Goal: Browse casually: Explore the website without a specific task or goal

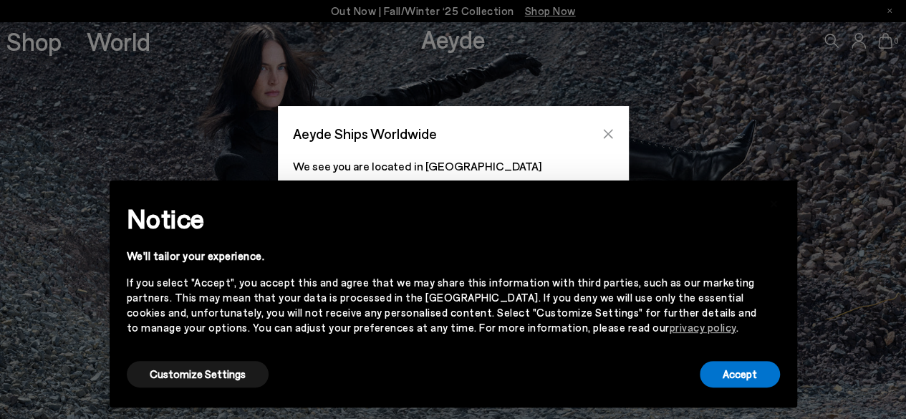
click at [605, 125] on button "Close" at bounding box center [607, 133] width 21 height 21
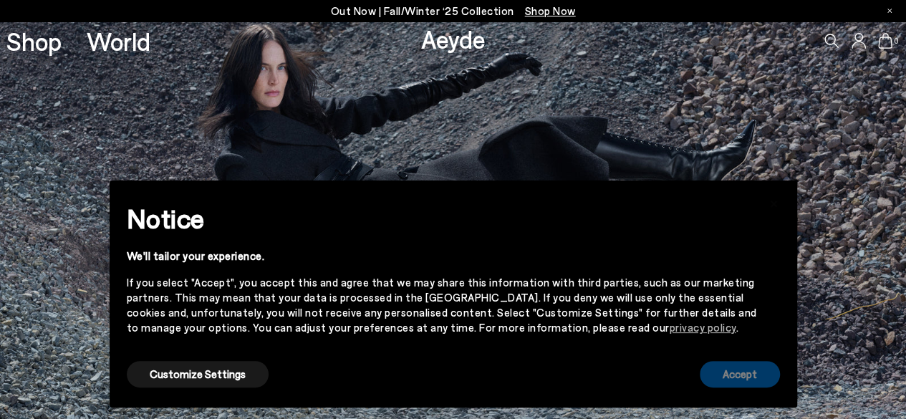
click at [703, 369] on button "Accept" at bounding box center [739, 374] width 80 height 26
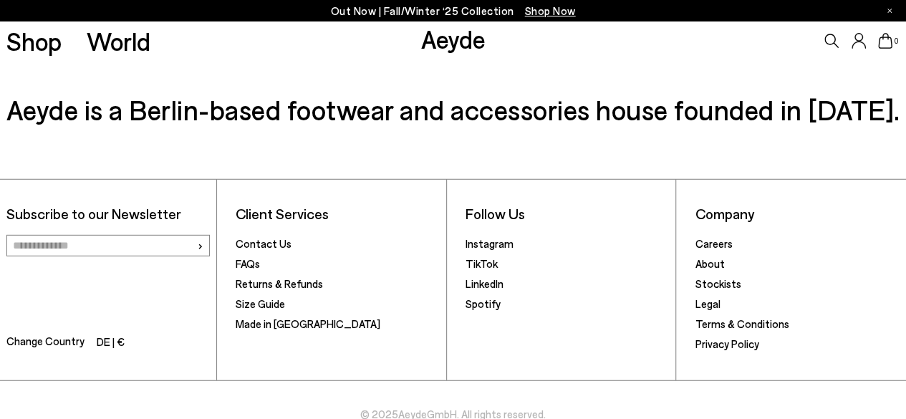
scroll to position [1994, 0]
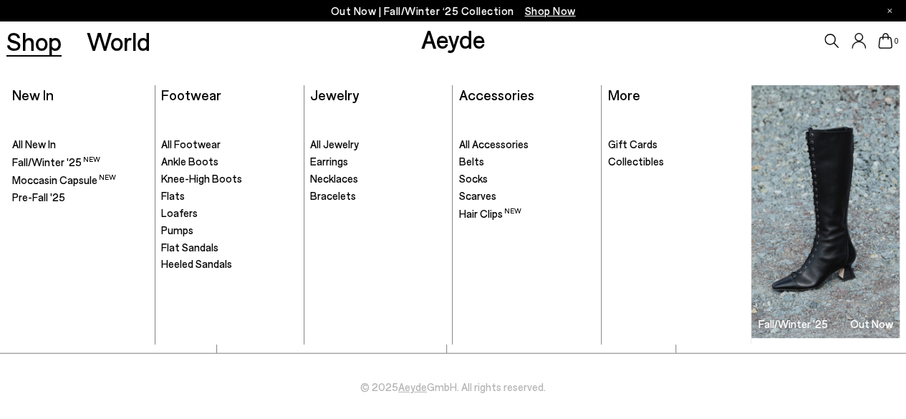
click at [26, 38] on link "Shop" at bounding box center [33, 41] width 55 height 25
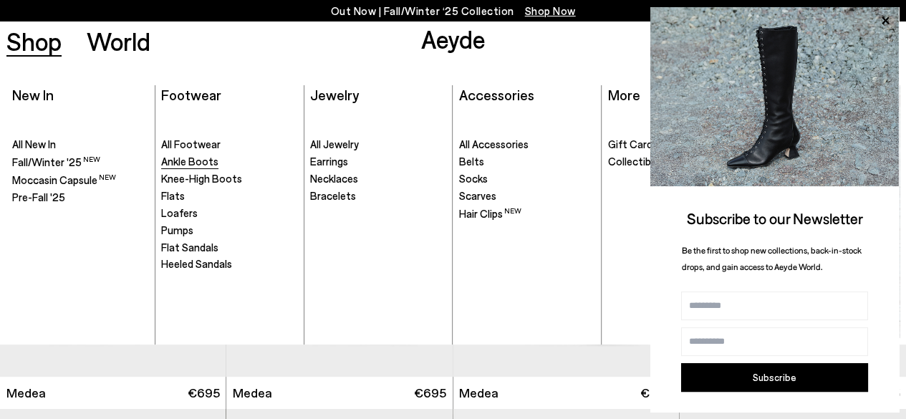
click at [198, 161] on span "Ankle Boots" at bounding box center [189, 161] width 57 height 13
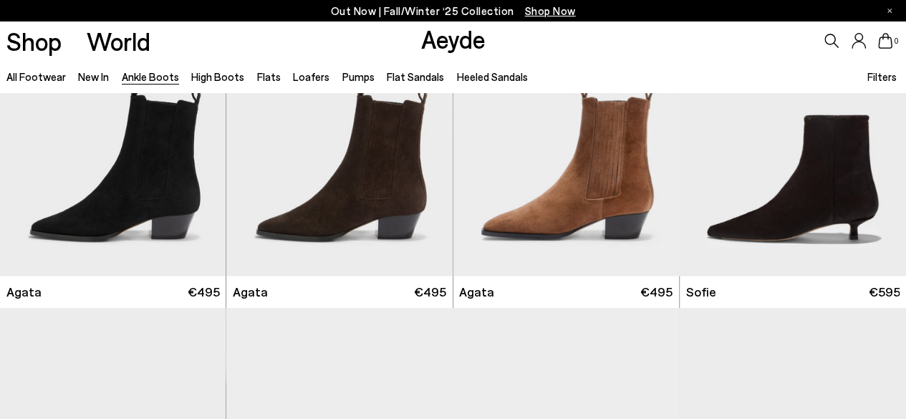
scroll to position [716, 0]
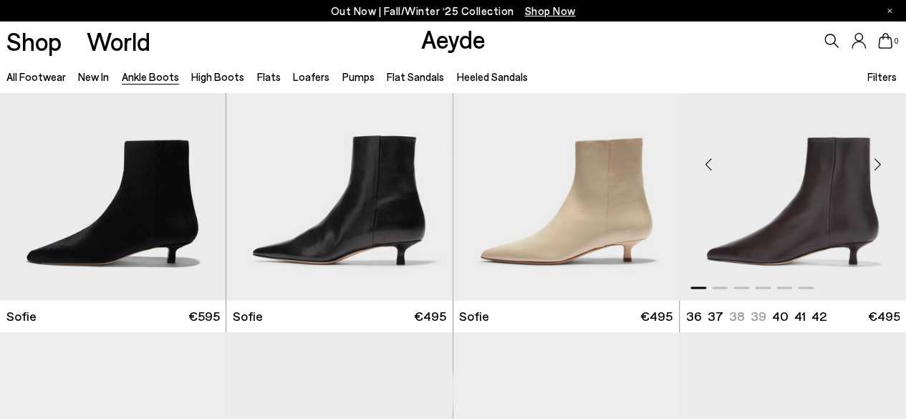
scroll to position [1002, 0]
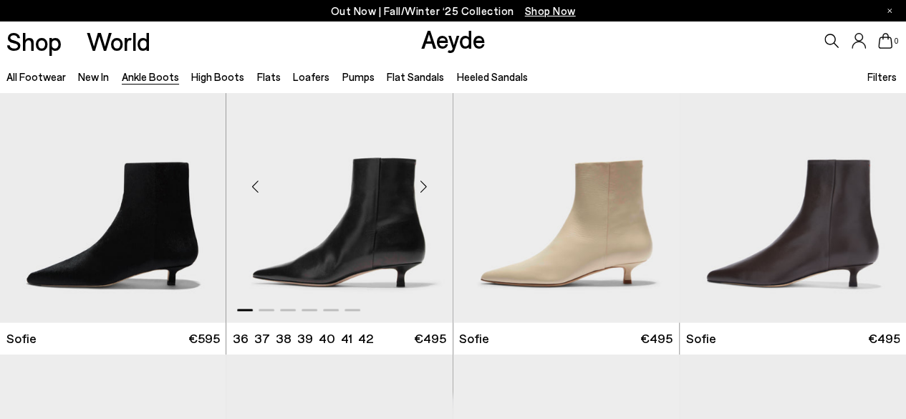
click at [419, 186] on div "Next slide" at bounding box center [423, 186] width 43 height 43
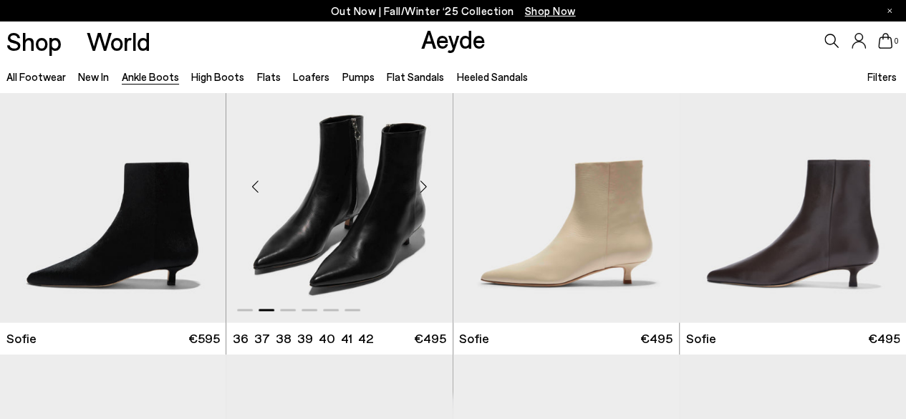
click at [419, 186] on div "Next slide" at bounding box center [423, 186] width 43 height 43
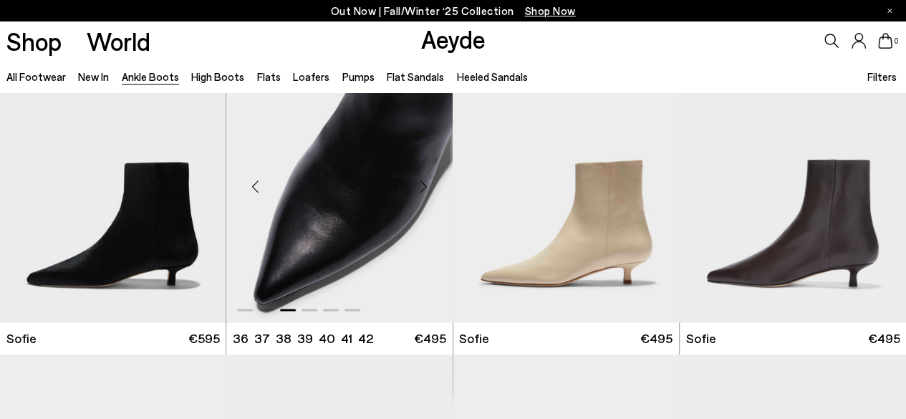
click at [419, 186] on div "Next slide" at bounding box center [423, 186] width 43 height 43
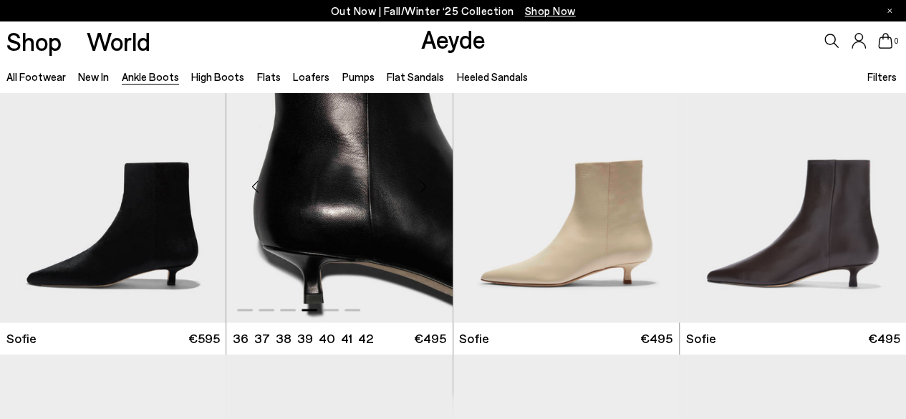
click at [419, 186] on div "Next slide" at bounding box center [423, 186] width 43 height 43
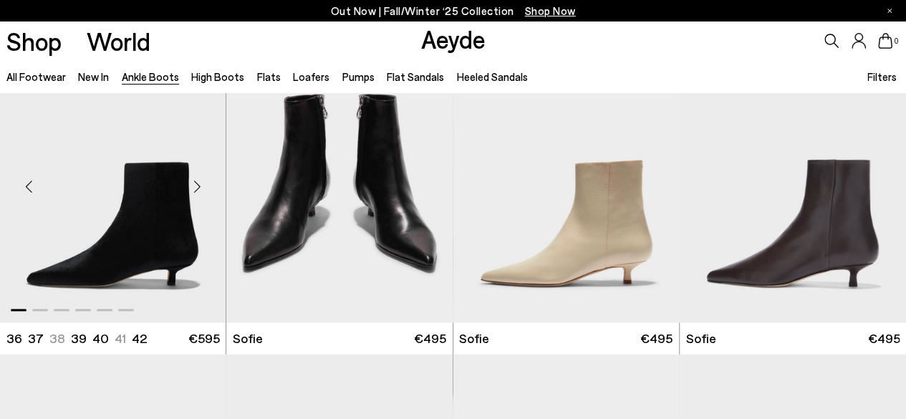
click at [203, 185] on div "Next slide" at bounding box center [196, 186] width 43 height 43
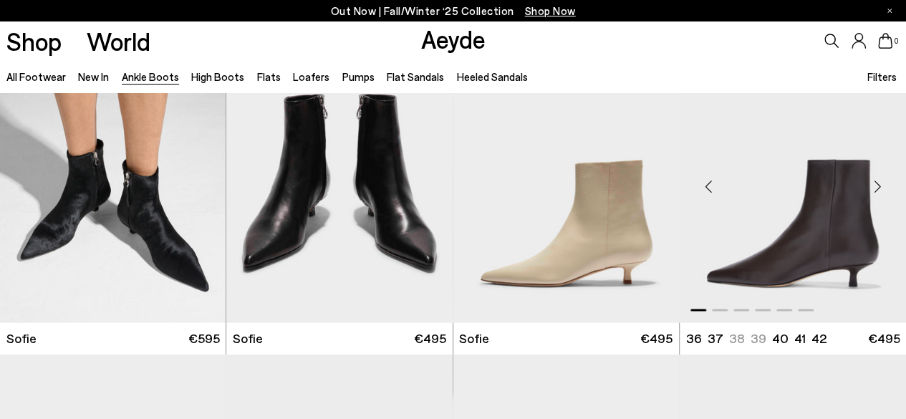
click at [882, 183] on div "Next slide" at bounding box center [876, 186] width 43 height 43
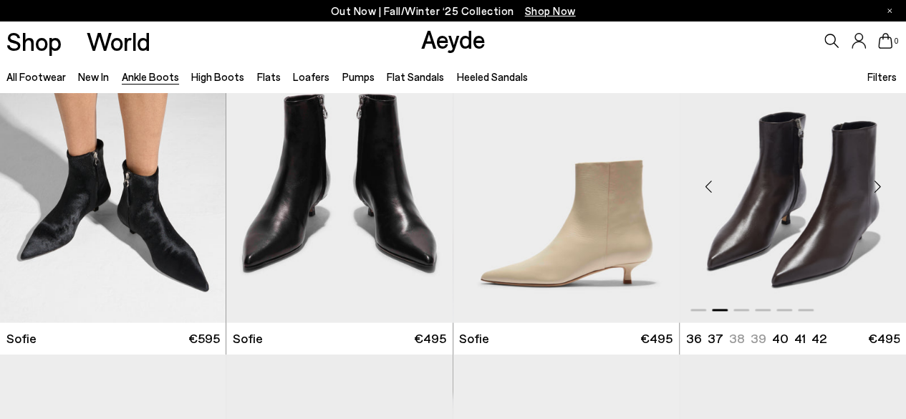
click at [882, 183] on div "Next slide" at bounding box center [876, 186] width 43 height 43
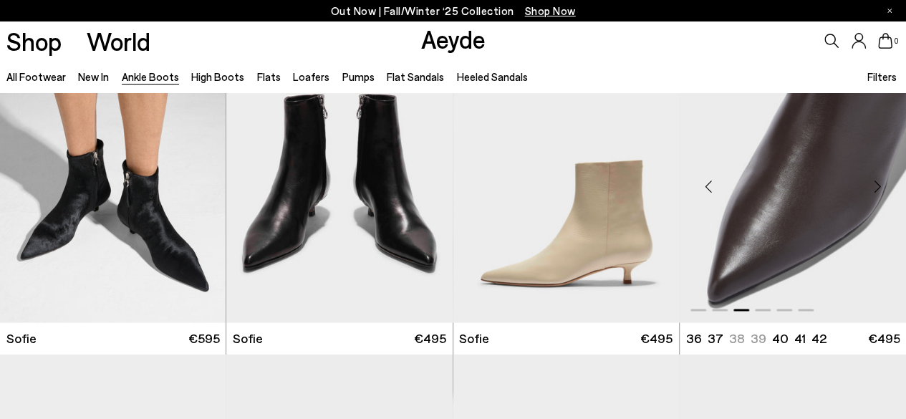
click at [882, 183] on div "Next slide" at bounding box center [876, 186] width 43 height 43
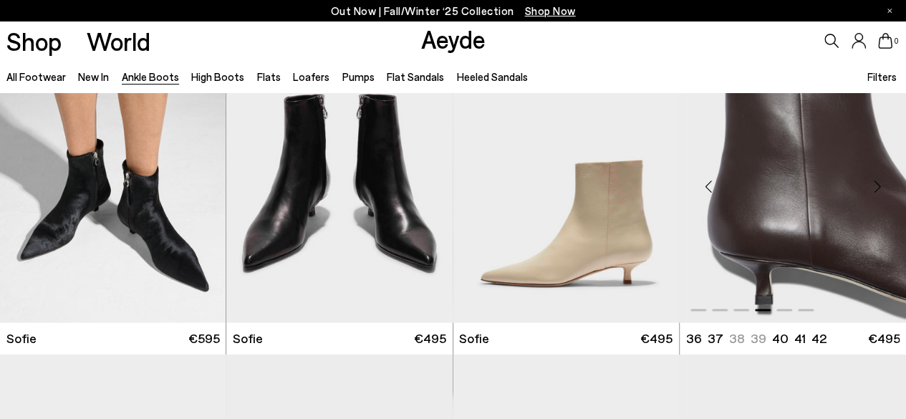
click at [882, 183] on div "Next slide" at bounding box center [876, 186] width 43 height 43
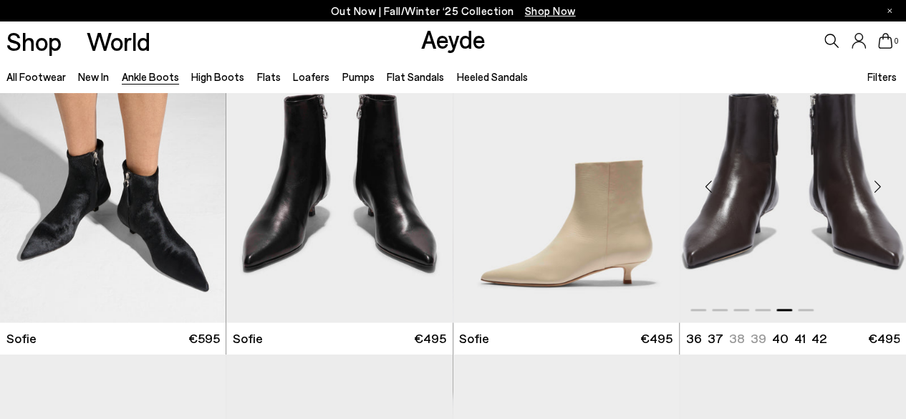
click at [882, 183] on div "Next slide" at bounding box center [876, 186] width 43 height 43
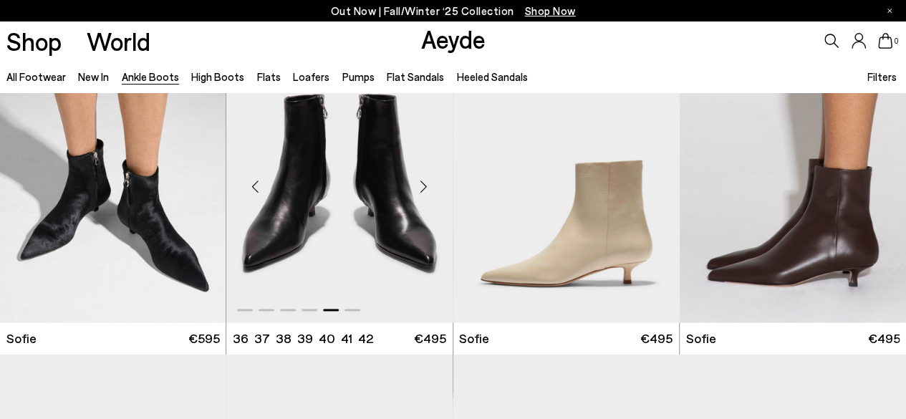
click at [427, 181] on div "Next slide" at bounding box center [423, 186] width 43 height 43
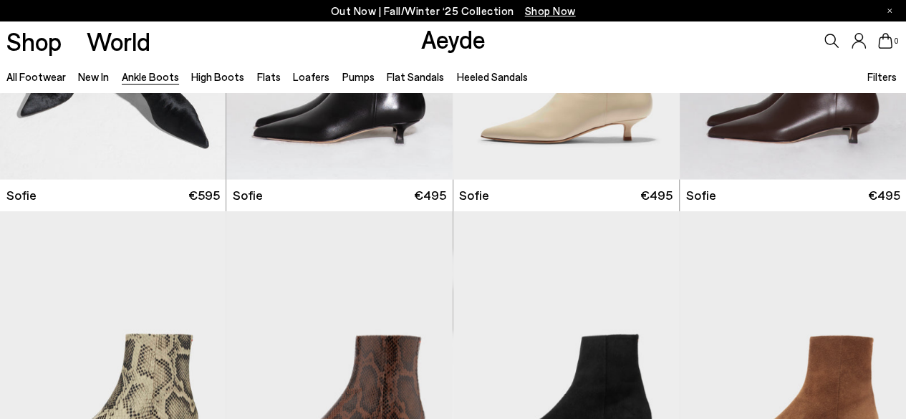
scroll to position [1288, 0]
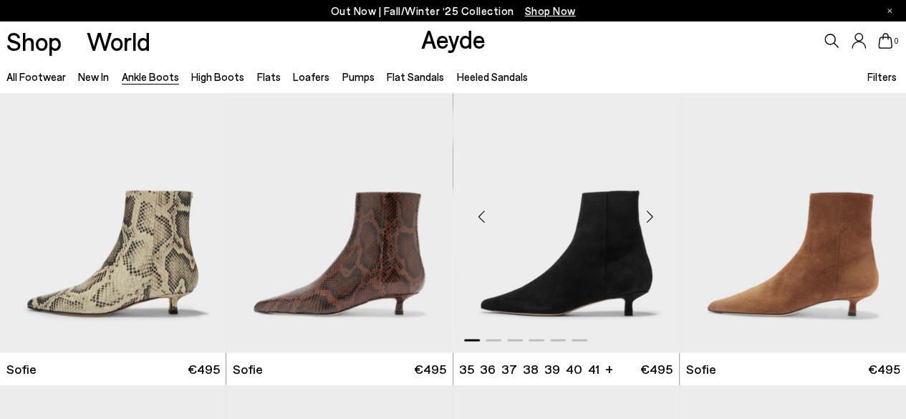
click at [651, 215] on div "Next slide" at bounding box center [649, 216] width 43 height 43
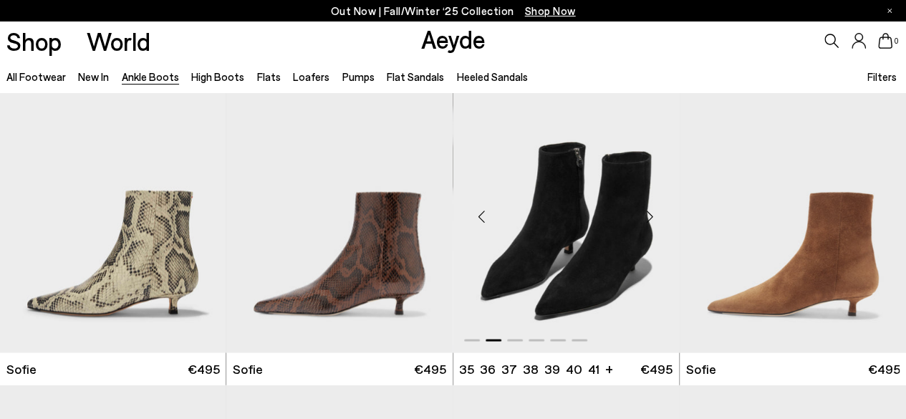
click at [651, 215] on div "Next slide" at bounding box center [649, 216] width 43 height 43
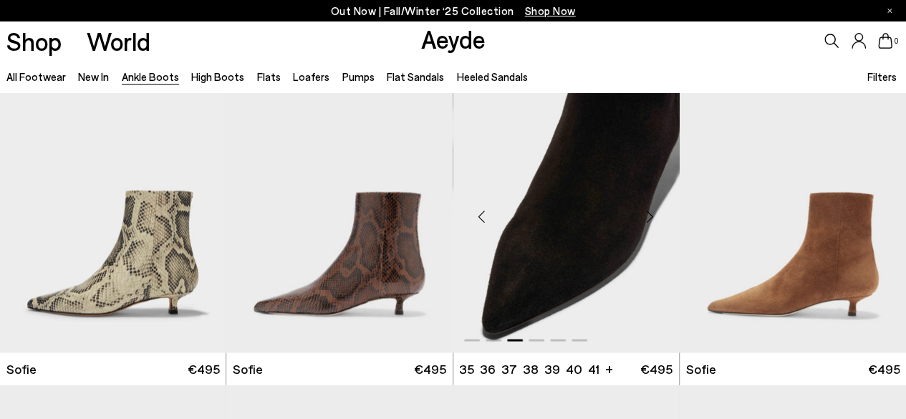
click at [651, 215] on div "Next slide" at bounding box center [649, 216] width 43 height 43
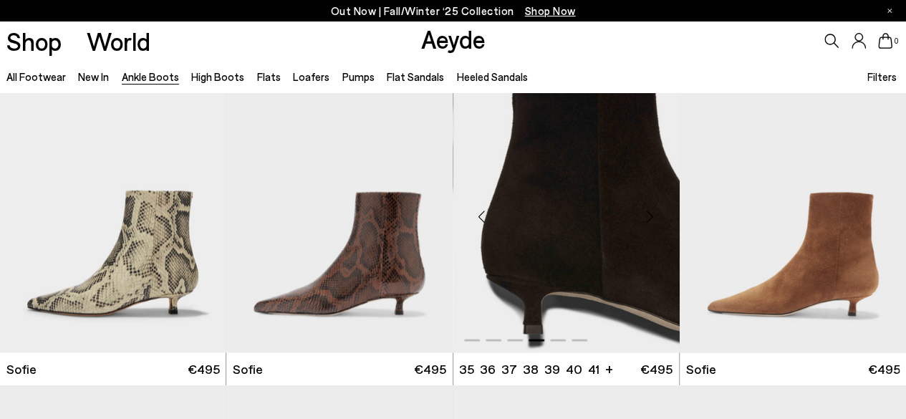
click at [651, 215] on div "Next slide" at bounding box center [649, 216] width 43 height 43
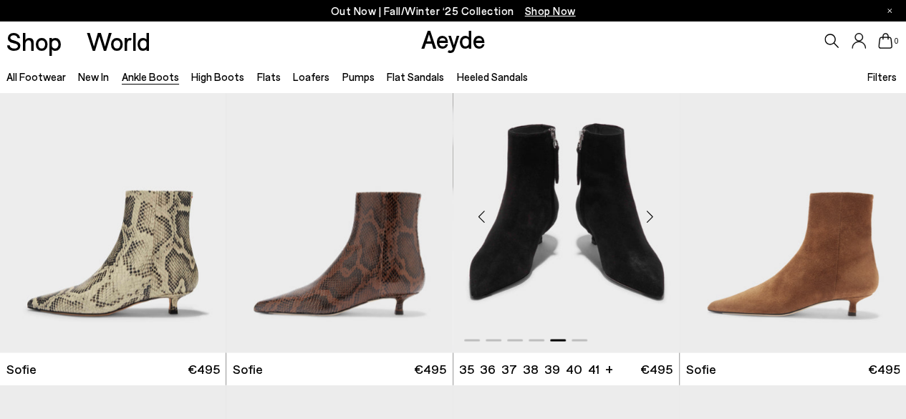
click at [651, 215] on div "Next slide" at bounding box center [649, 216] width 43 height 43
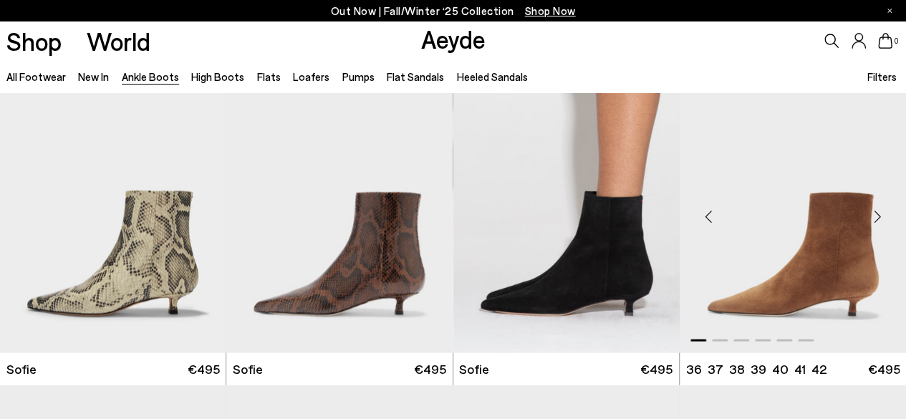
click at [874, 209] on div "Next slide" at bounding box center [876, 216] width 43 height 43
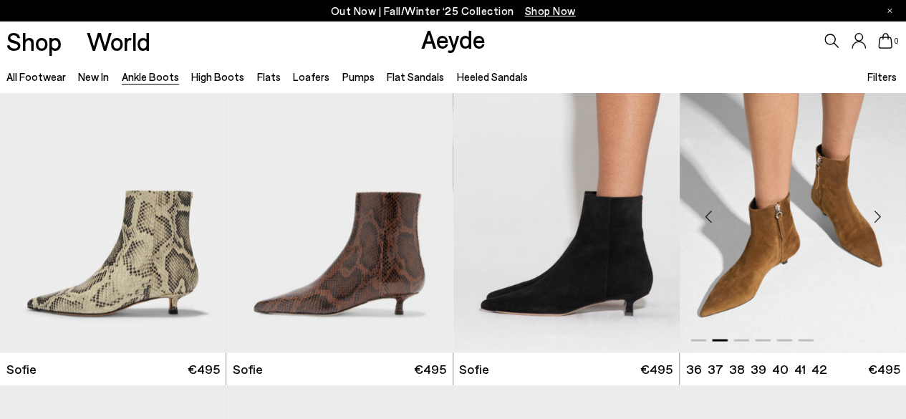
click at [874, 209] on div "Next slide" at bounding box center [876, 216] width 43 height 43
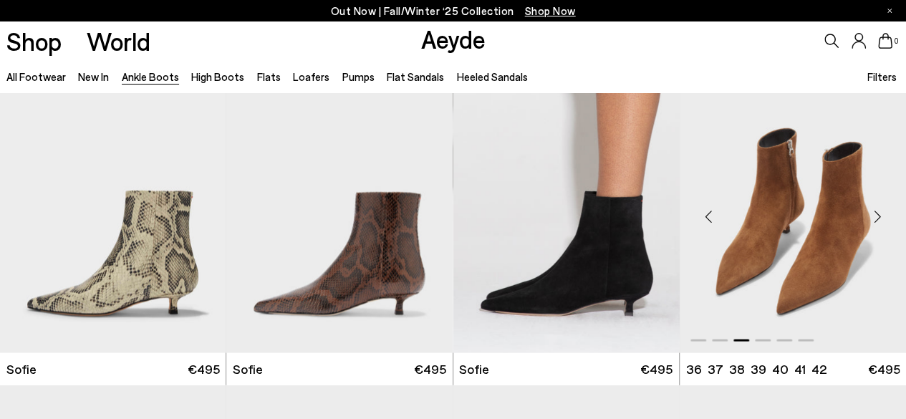
click at [874, 209] on div "Next slide" at bounding box center [876, 216] width 43 height 43
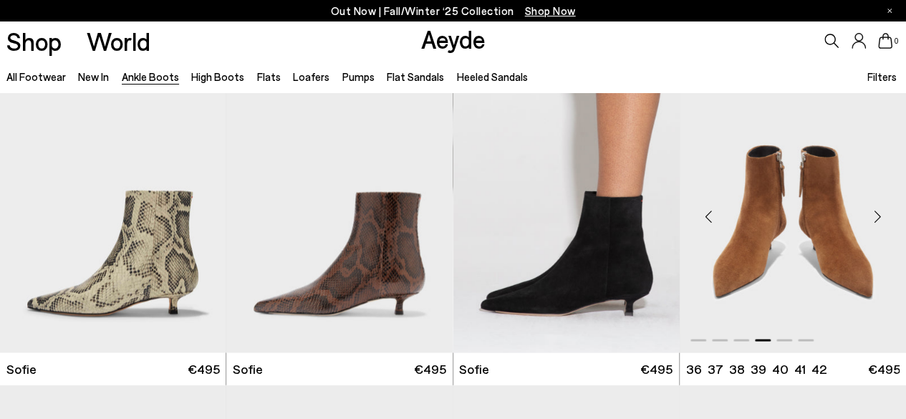
click at [874, 209] on div "Next slide" at bounding box center [876, 216] width 43 height 43
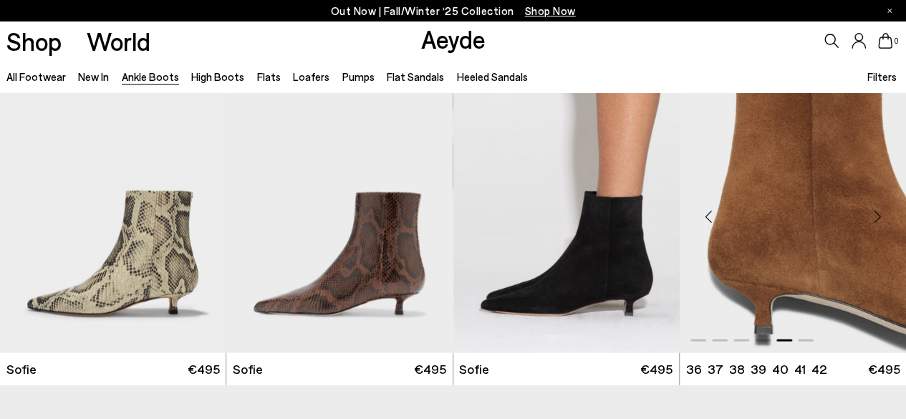
click at [874, 209] on div "Next slide" at bounding box center [876, 216] width 43 height 43
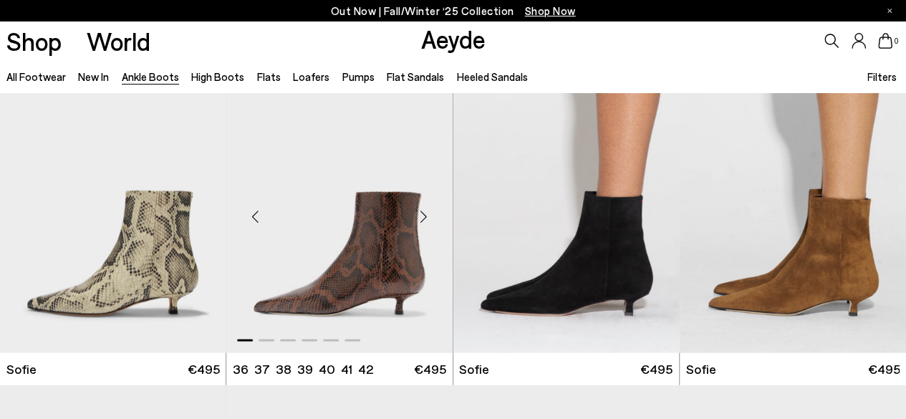
click at [422, 207] on div "Next slide" at bounding box center [423, 216] width 43 height 43
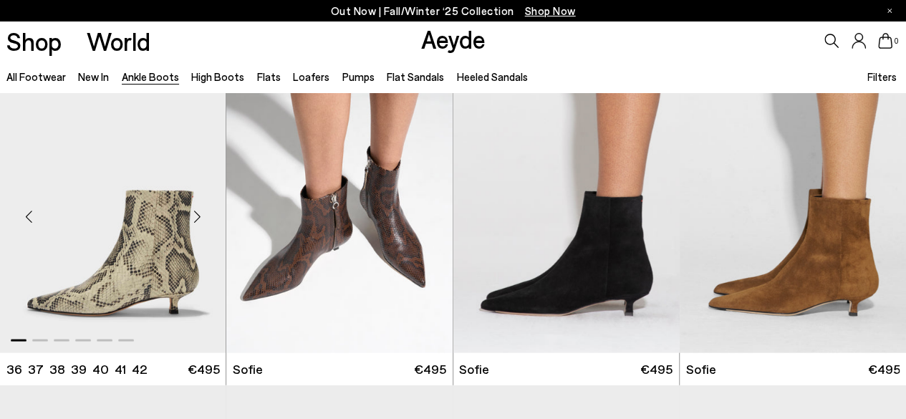
click at [205, 213] on div "Next slide" at bounding box center [196, 216] width 43 height 43
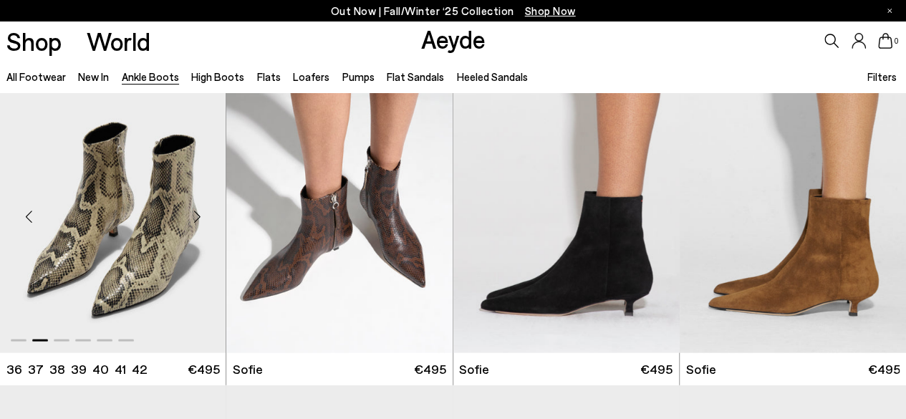
click at [205, 213] on div "Next slide" at bounding box center [196, 216] width 43 height 43
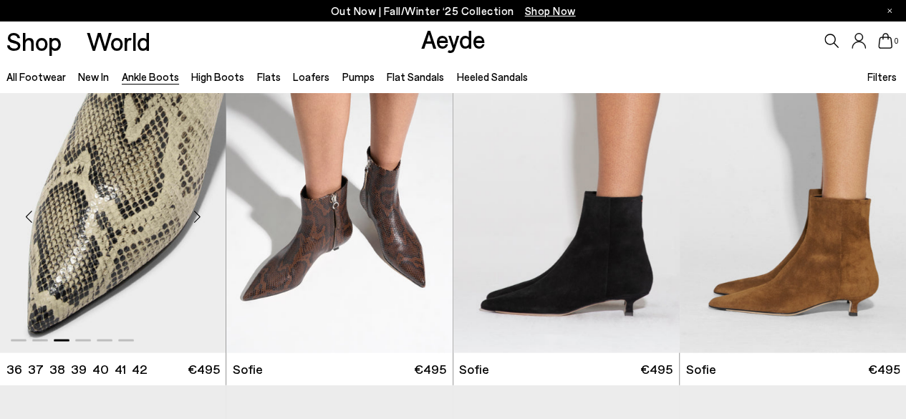
click at [205, 213] on div "Next slide" at bounding box center [196, 216] width 43 height 43
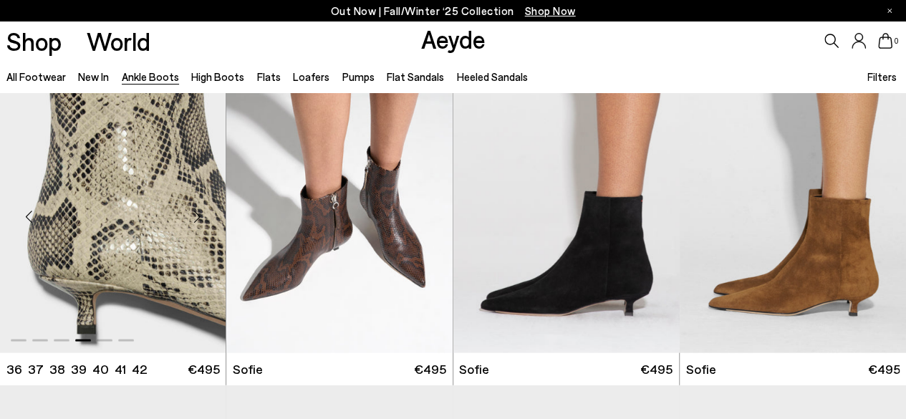
click at [205, 213] on div "Next slide" at bounding box center [196, 216] width 43 height 43
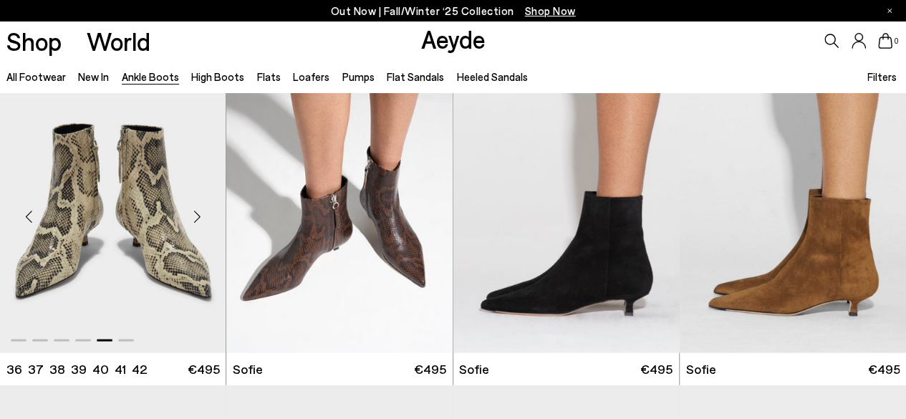
click at [205, 213] on div "Next slide" at bounding box center [196, 216] width 43 height 43
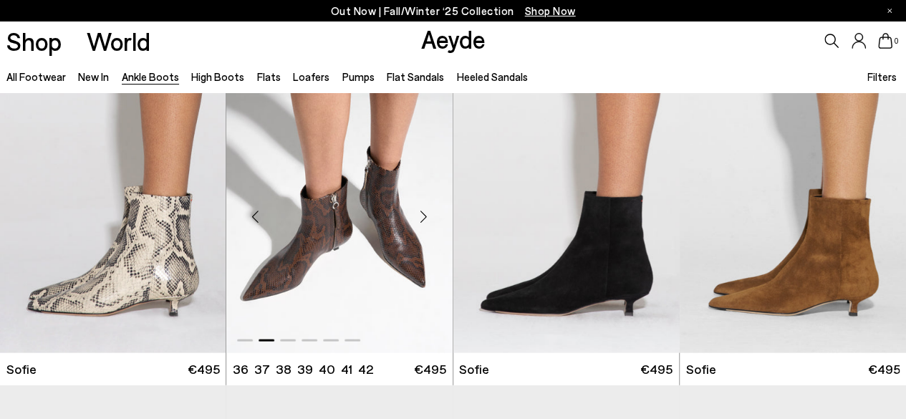
click at [424, 207] on div "Next slide" at bounding box center [423, 216] width 43 height 43
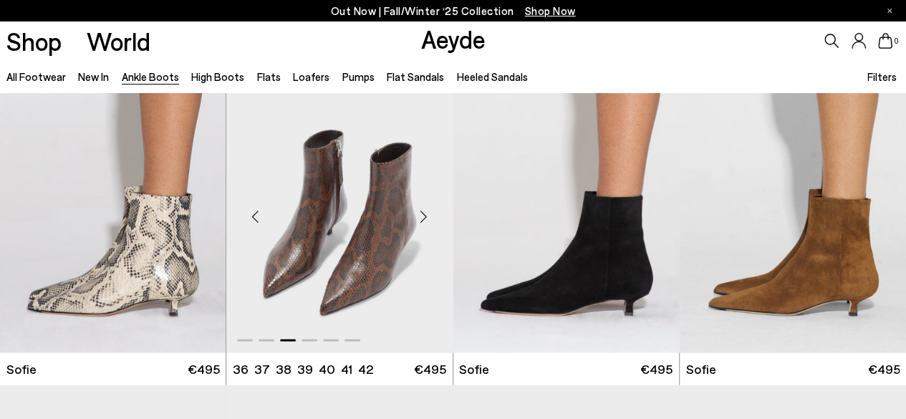
click at [424, 207] on div "Next slide" at bounding box center [423, 216] width 43 height 43
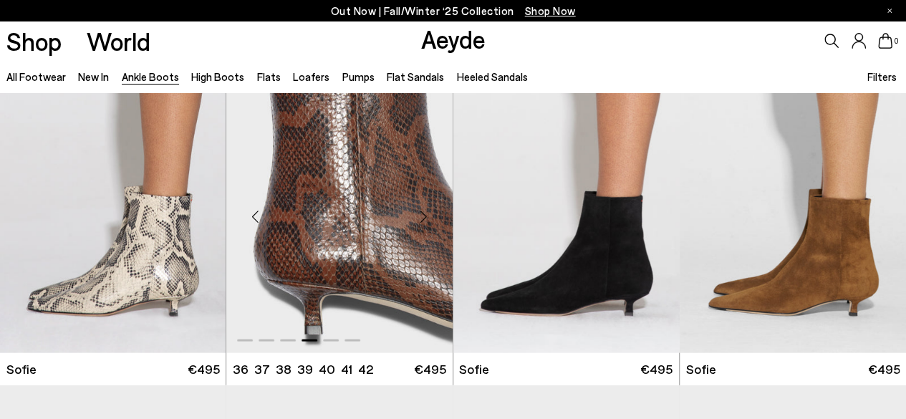
click at [424, 207] on div "Next slide" at bounding box center [423, 216] width 43 height 43
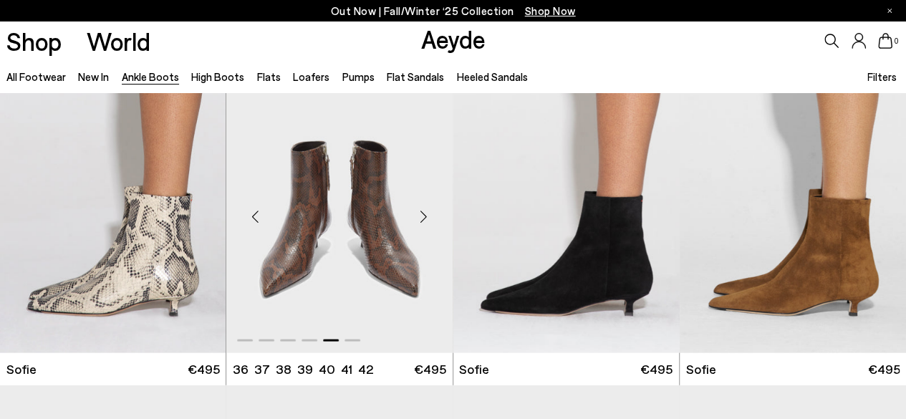
click at [424, 207] on div "Next slide" at bounding box center [423, 216] width 43 height 43
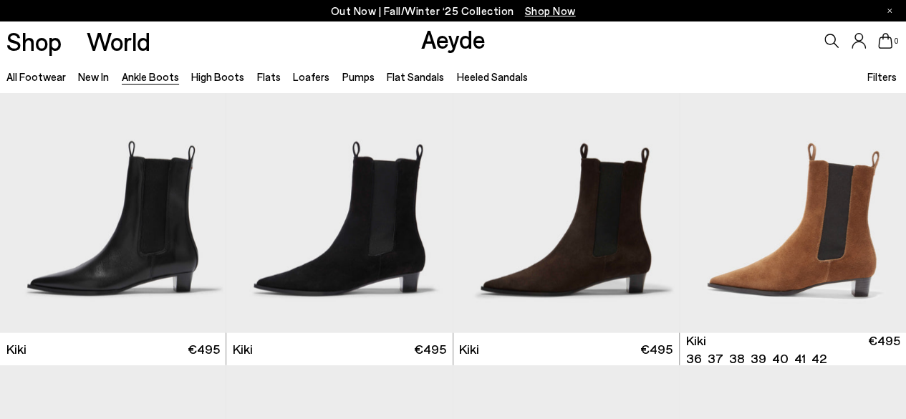
scroll to position [1646, 0]
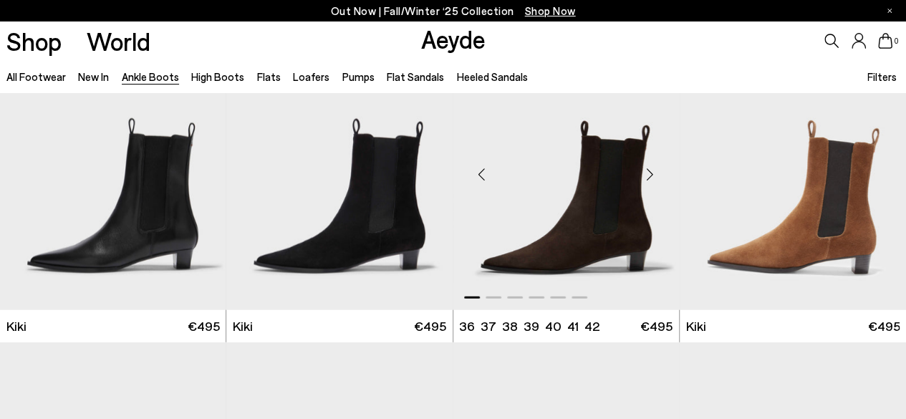
click at [650, 170] on div "Next slide" at bounding box center [649, 173] width 43 height 43
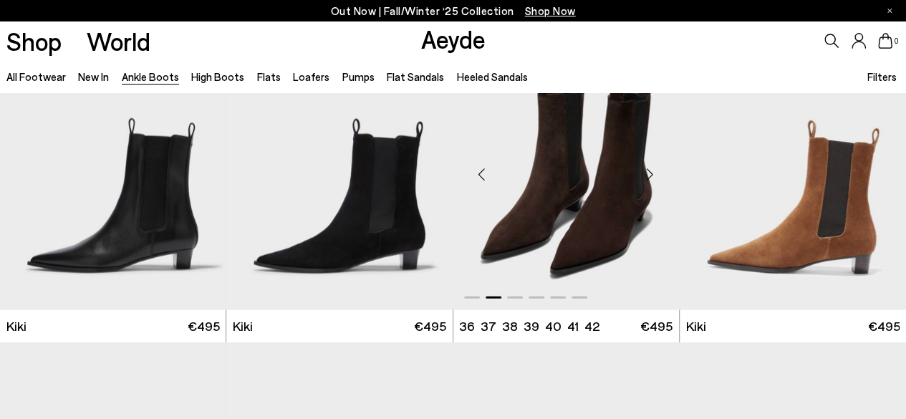
click at [650, 170] on div "Next slide" at bounding box center [649, 173] width 43 height 43
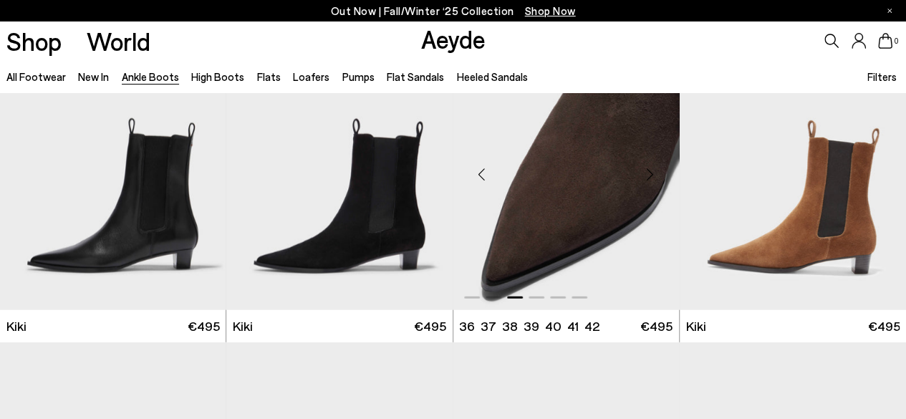
click at [650, 170] on div "Next slide" at bounding box center [649, 173] width 43 height 43
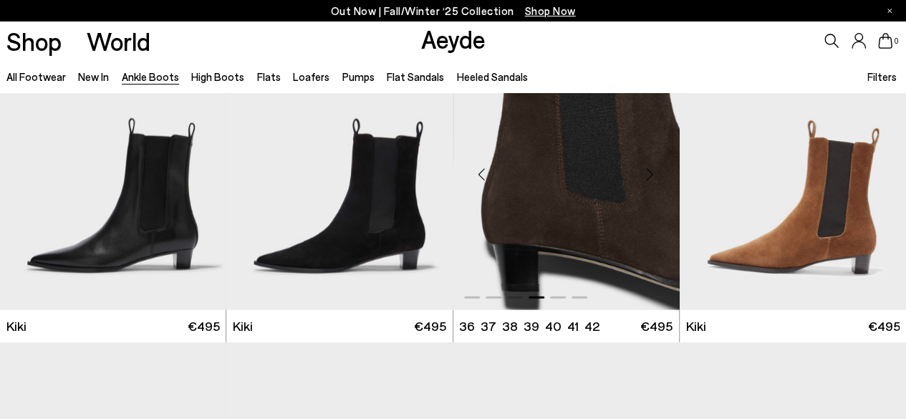
click at [650, 170] on div "Next slide" at bounding box center [649, 173] width 43 height 43
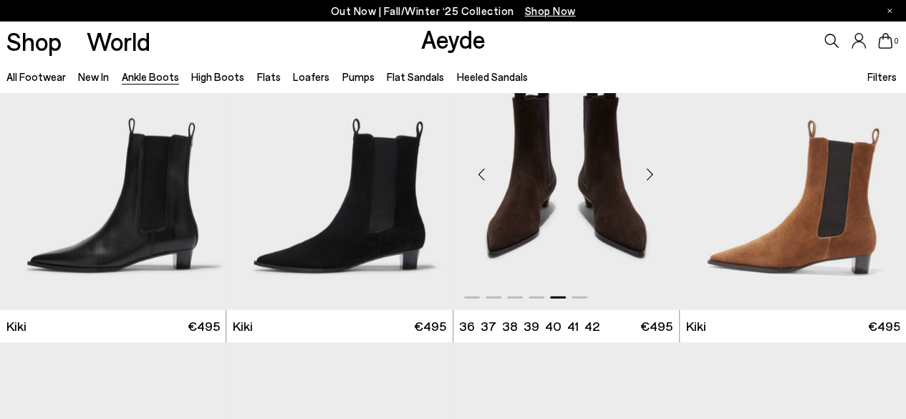
click at [650, 170] on div "Next slide" at bounding box center [649, 173] width 43 height 43
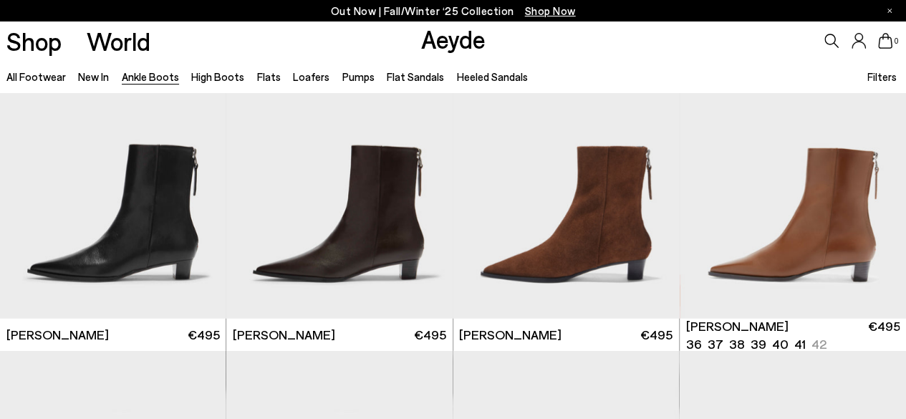
scroll to position [1933, 0]
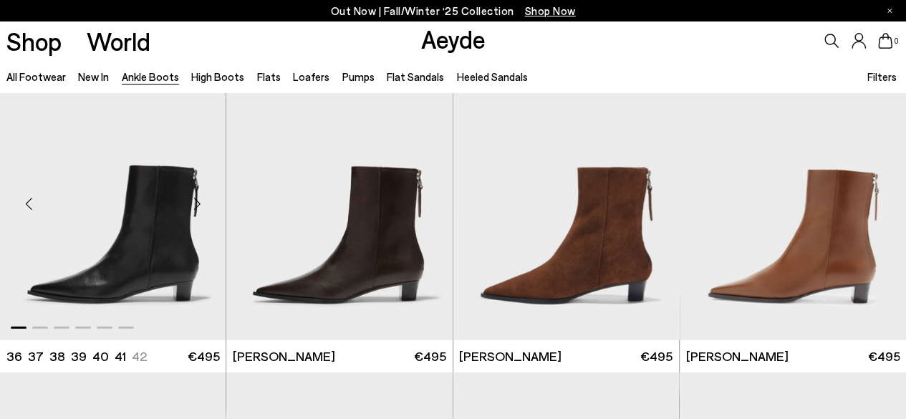
click at [205, 203] on div "Next slide" at bounding box center [196, 204] width 43 height 43
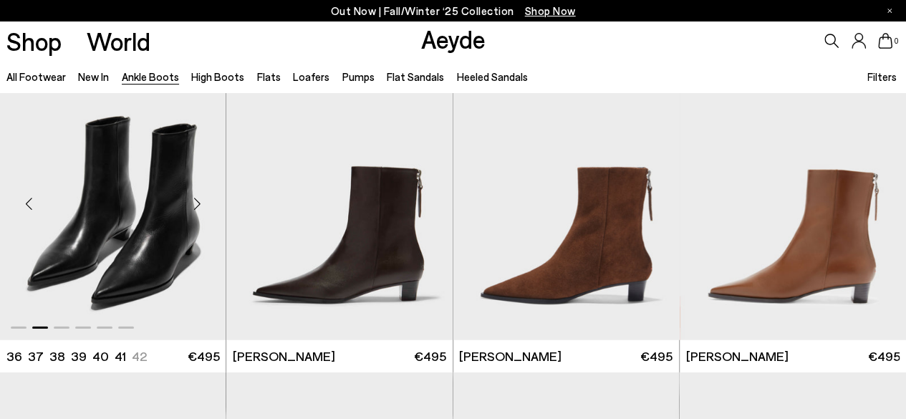
click at [205, 203] on div "Next slide" at bounding box center [196, 204] width 43 height 43
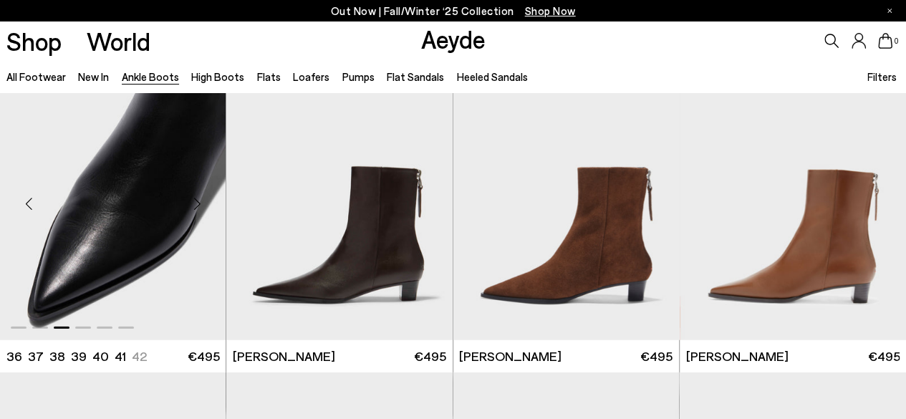
click at [205, 203] on div "Next slide" at bounding box center [196, 204] width 43 height 43
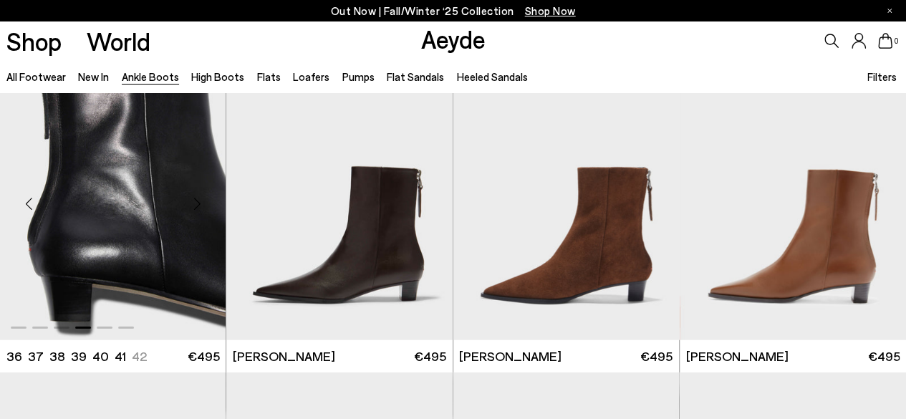
click at [205, 203] on div "Next slide" at bounding box center [196, 204] width 43 height 43
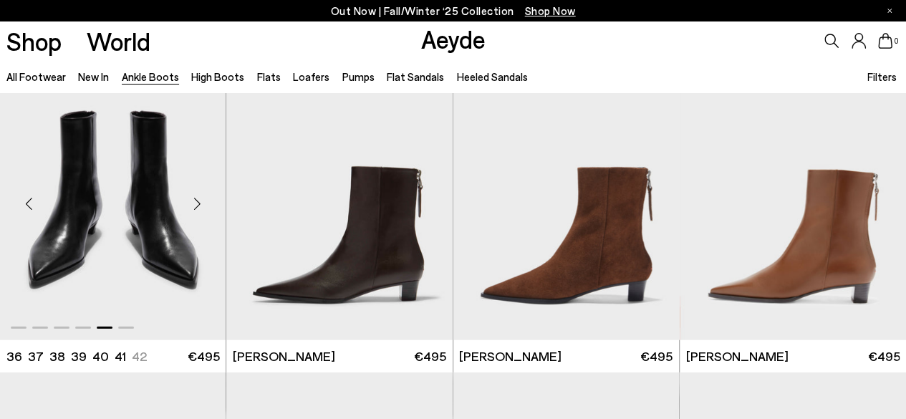
click at [205, 203] on div "Next slide" at bounding box center [196, 204] width 43 height 43
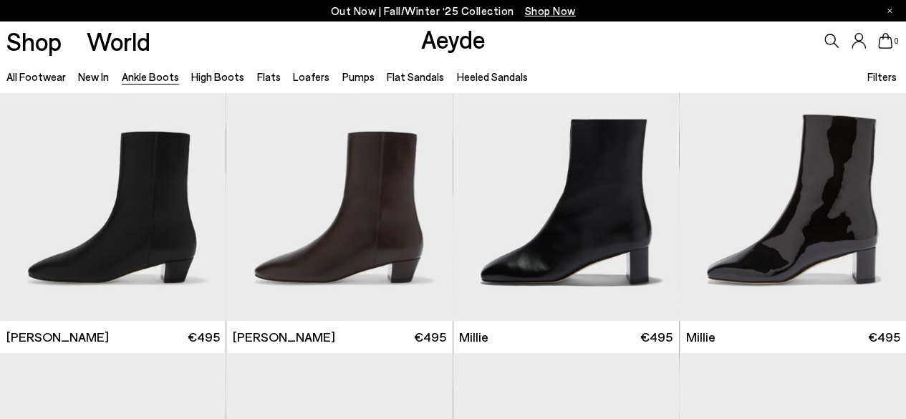
scroll to position [2291, 0]
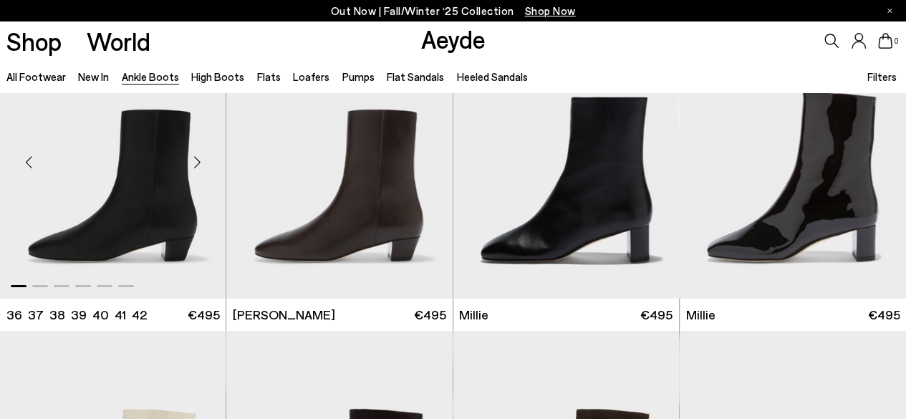
click at [198, 160] on div "Next slide" at bounding box center [196, 161] width 43 height 43
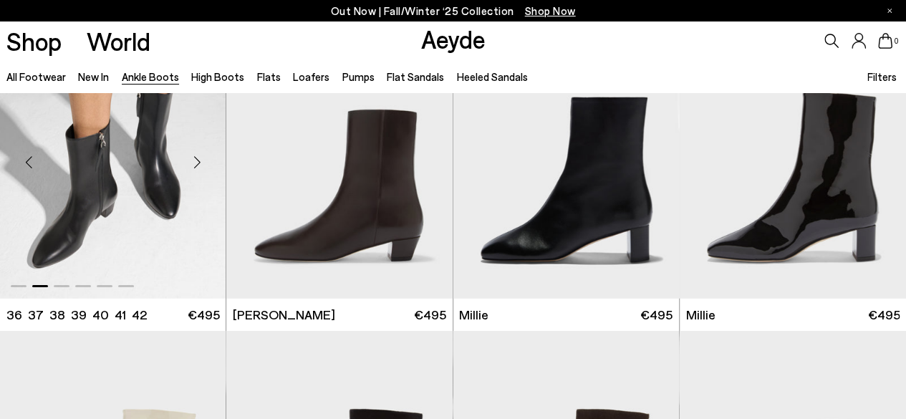
click at [198, 160] on div "Next slide" at bounding box center [196, 161] width 43 height 43
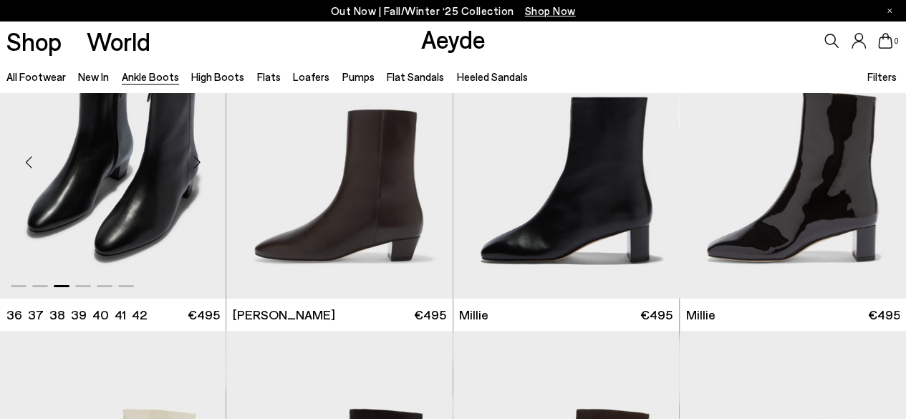
click at [198, 161] on div "Next slide" at bounding box center [196, 161] width 43 height 43
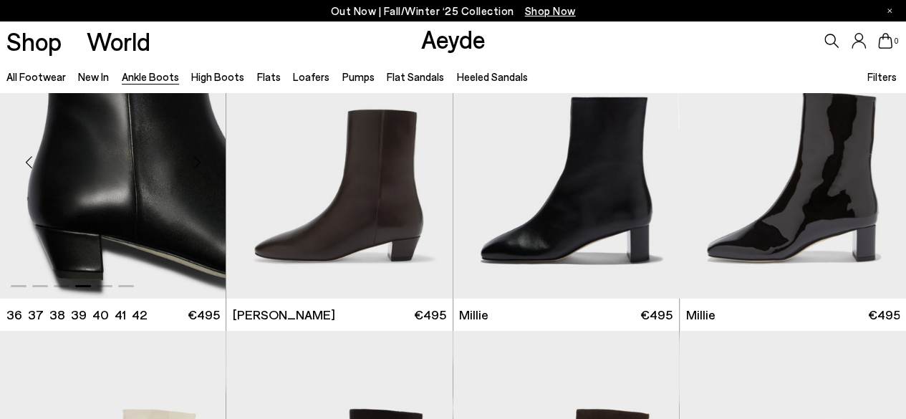
click at [198, 161] on div "Next slide" at bounding box center [196, 161] width 43 height 43
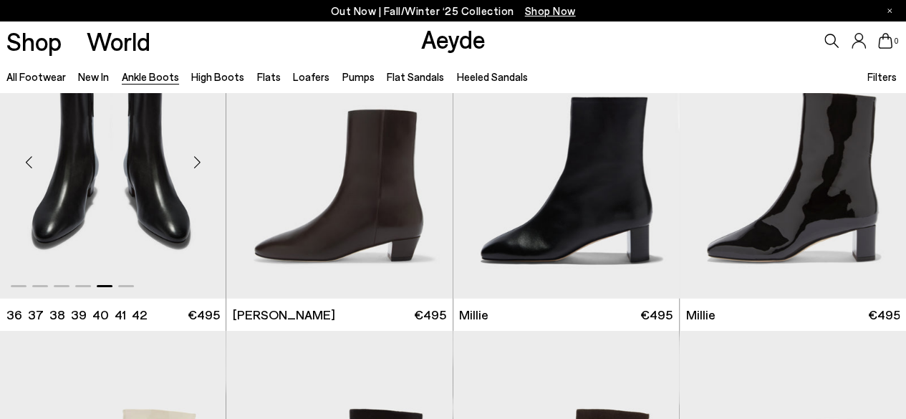
click at [198, 161] on div "Next slide" at bounding box center [196, 161] width 43 height 43
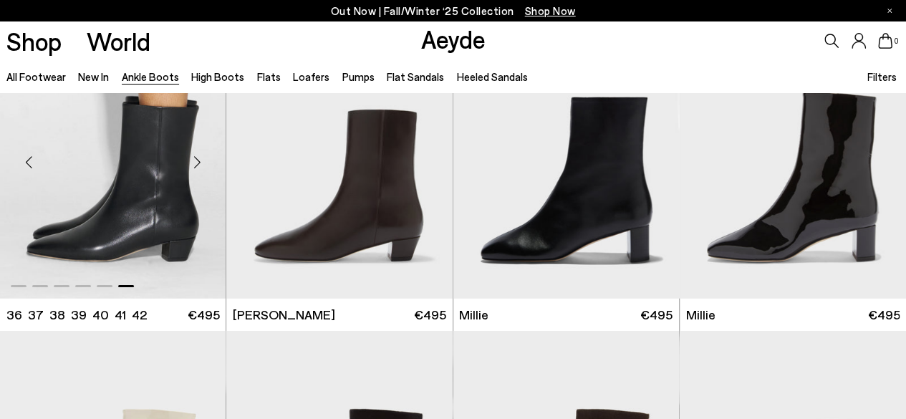
click at [26, 158] on div "Previous slide" at bounding box center [28, 161] width 43 height 43
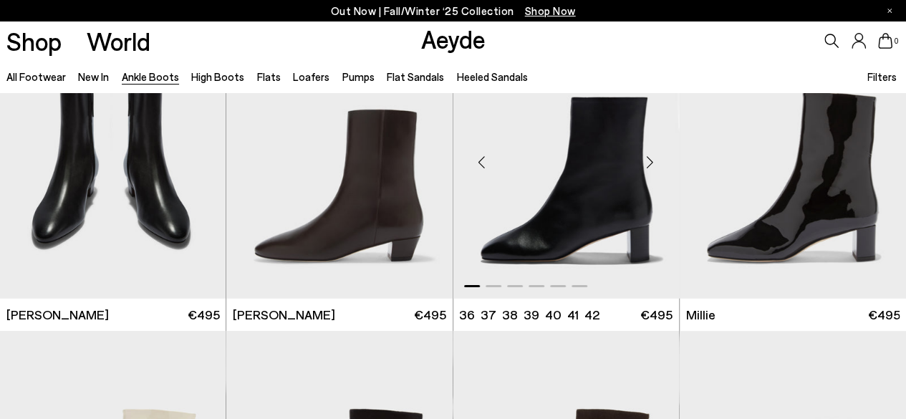
click at [653, 158] on div "Next slide" at bounding box center [649, 161] width 43 height 43
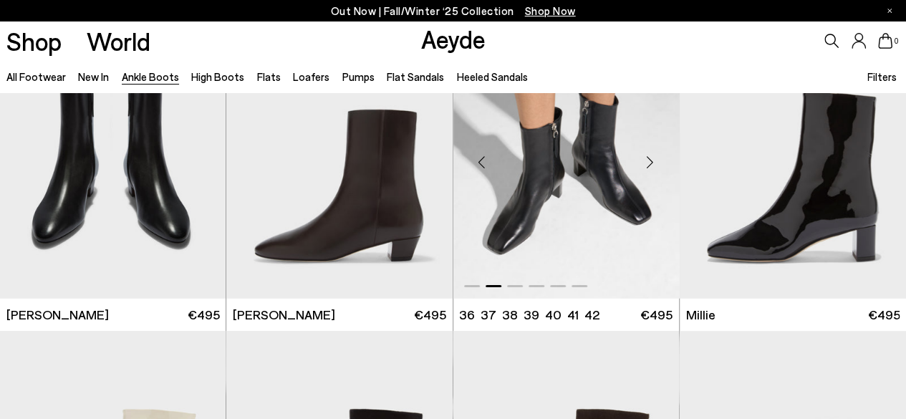
click at [653, 158] on div "Next slide" at bounding box center [649, 161] width 43 height 43
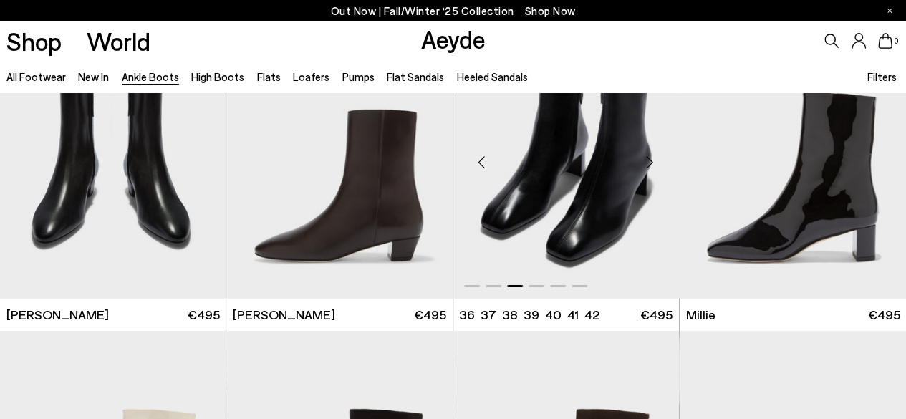
click at [653, 158] on div "Next slide" at bounding box center [649, 161] width 43 height 43
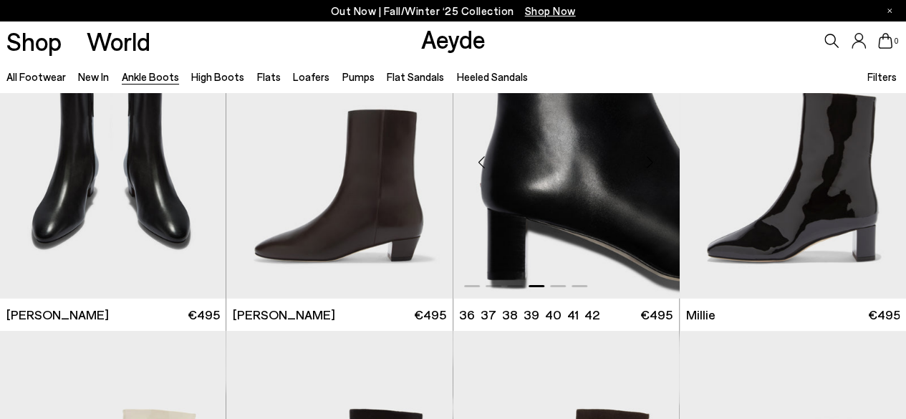
click at [653, 158] on div "Next slide" at bounding box center [649, 161] width 43 height 43
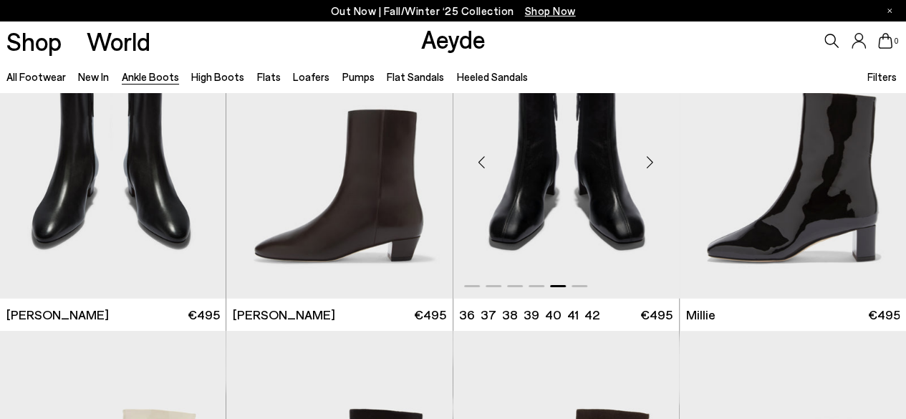
click at [653, 158] on div "Next slide" at bounding box center [649, 161] width 43 height 43
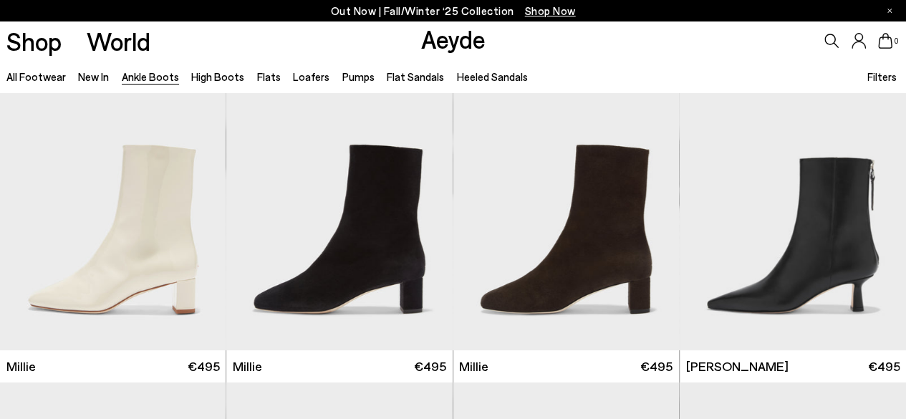
scroll to position [2577, 0]
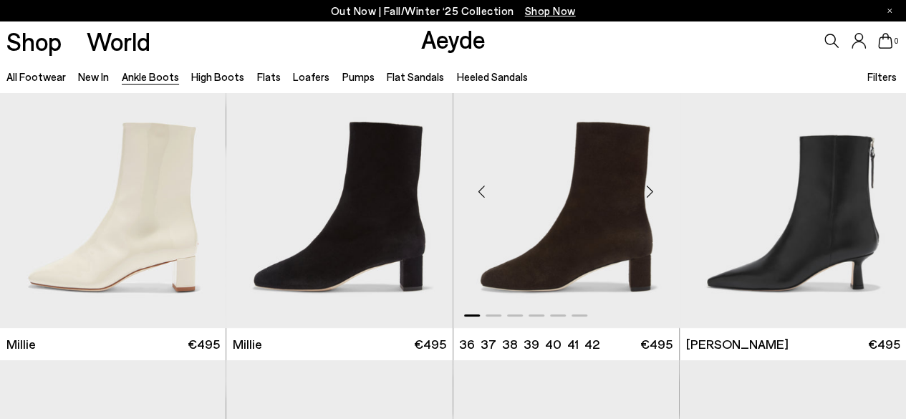
click at [649, 185] on div "Next slide" at bounding box center [649, 191] width 43 height 43
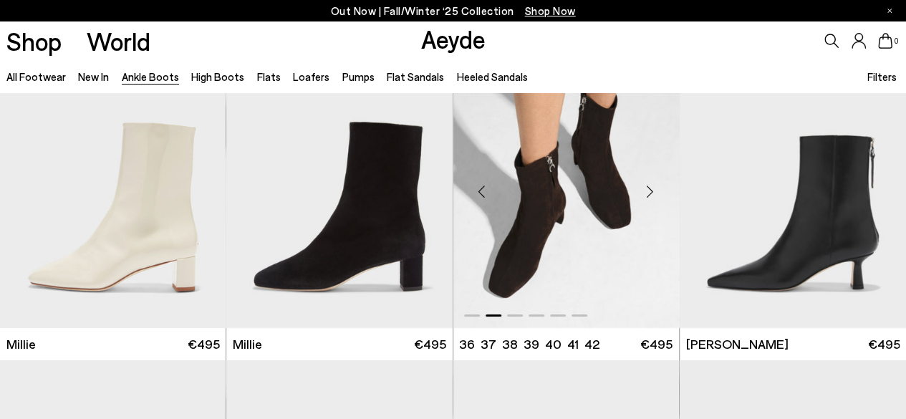
click at [649, 185] on div "Next slide" at bounding box center [649, 191] width 43 height 43
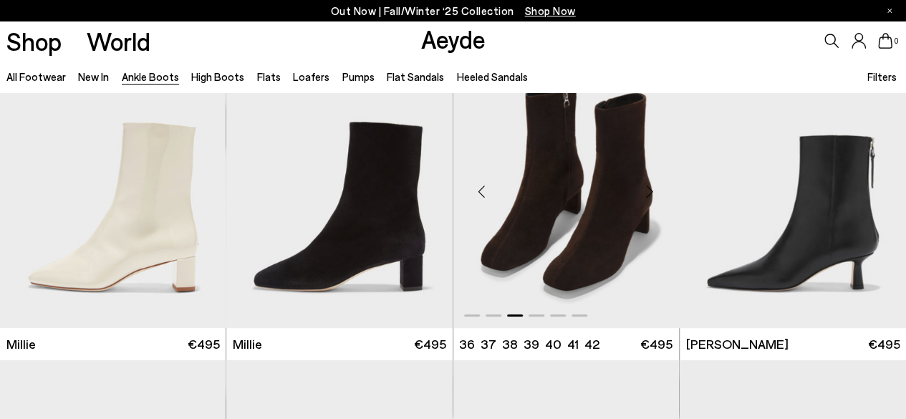
click at [649, 185] on div "Next slide" at bounding box center [649, 191] width 43 height 43
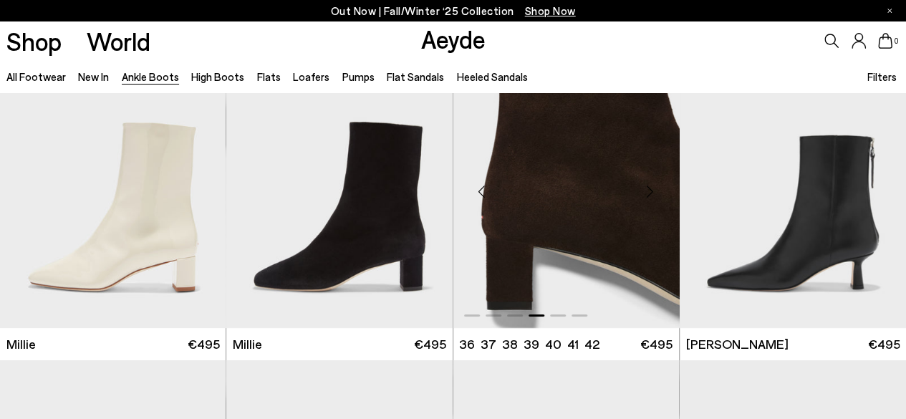
click at [649, 185] on div "Next slide" at bounding box center [649, 191] width 43 height 43
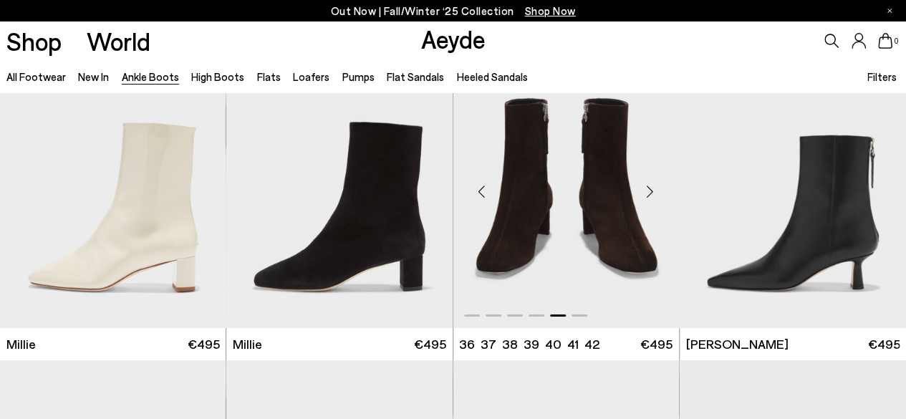
click at [649, 185] on div "Next slide" at bounding box center [649, 191] width 43 height 43
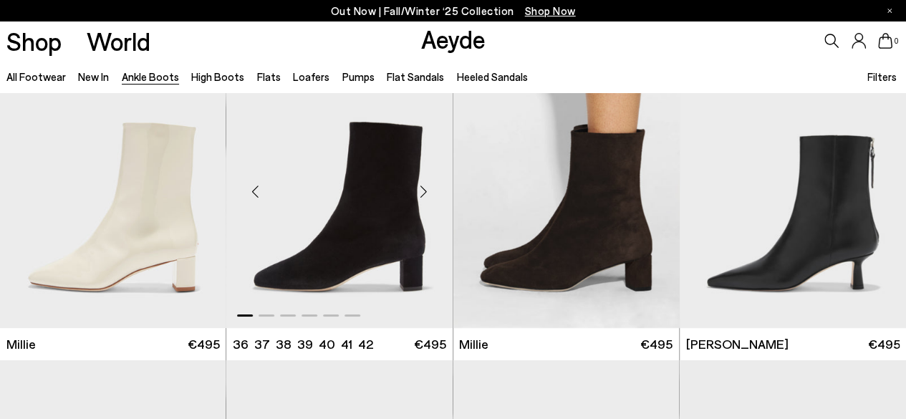
click at [424, 194] on div "Next slide" at bounding box center [423, 191] width 43 height 43
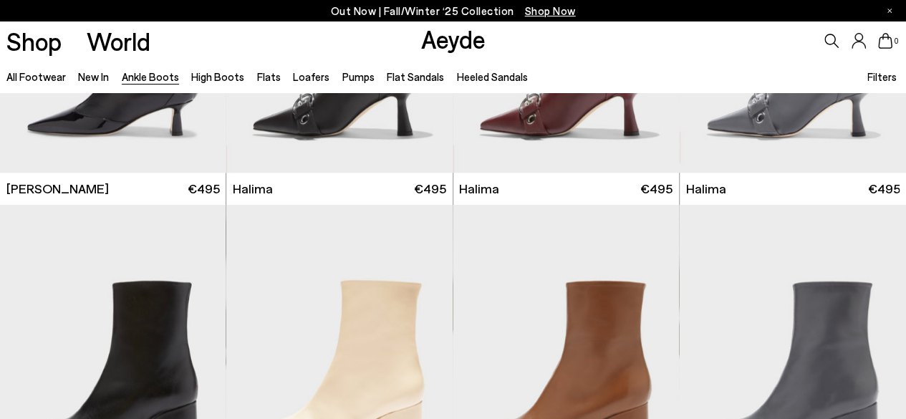
scroll to position [3507, 0]
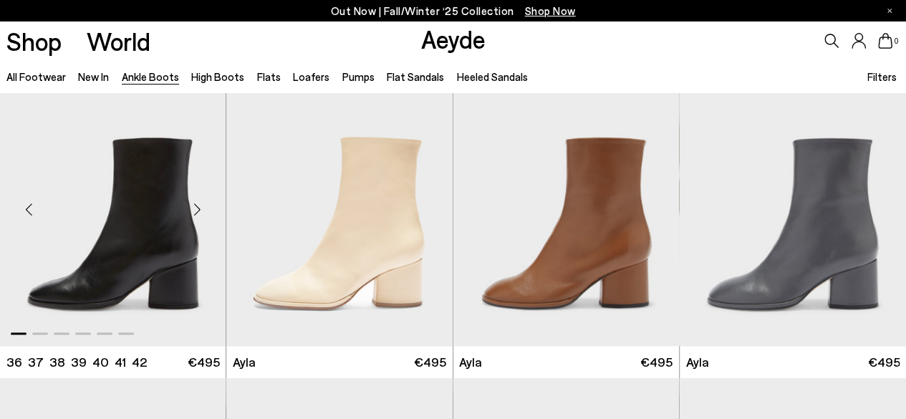
click at [199, 203] on div "Next slide" at bounding box center [196, 209] width 43 height 43
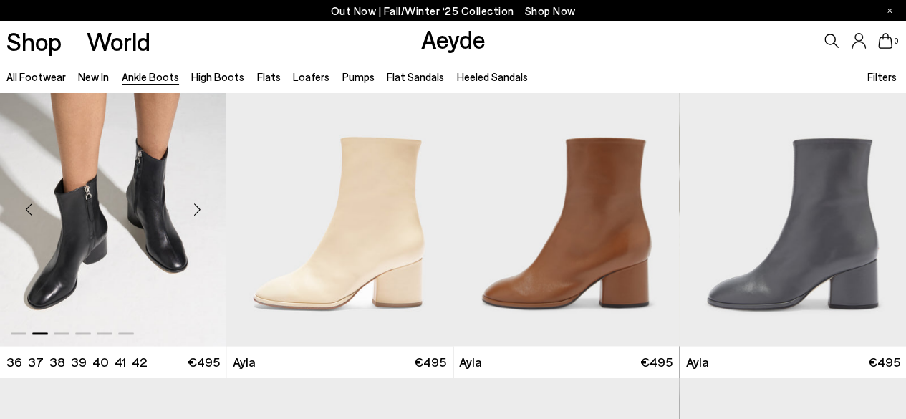
click at [199, 203] on div "Next slide" at bounding box center [196, 209] width 43 height 43
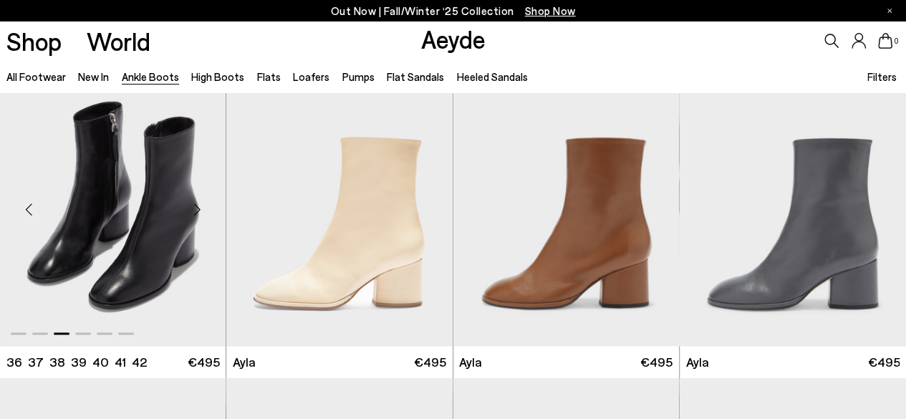
click at [199, 203] on div "Next slide" at bounding box center [196, 209] width 43 height 43
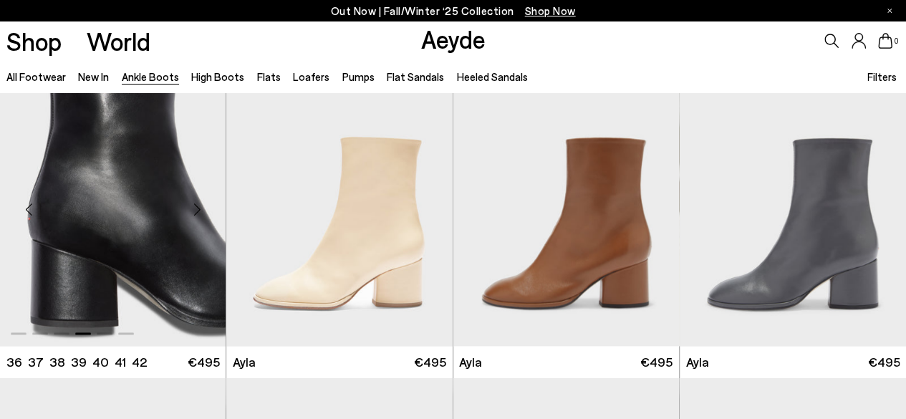
click at [199, 203] on div "Next slide" at bounding box center [196, 209] width 43 height 43
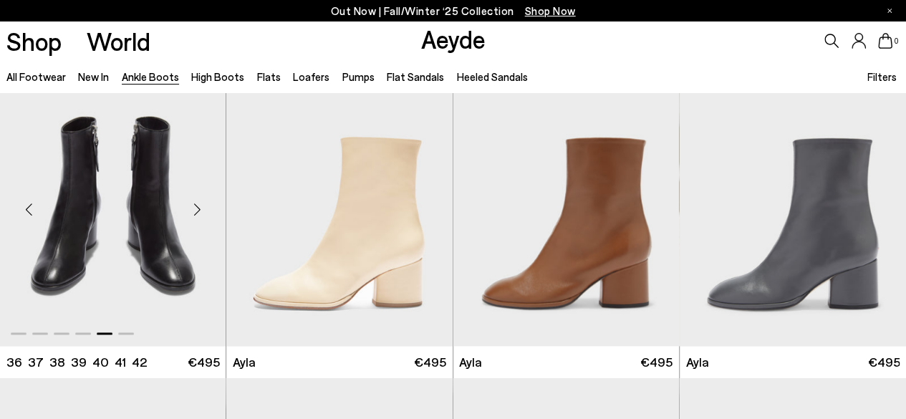
click at [199, 203] on div "Next slide" at bounding box center [196, 209] width 43 height 43
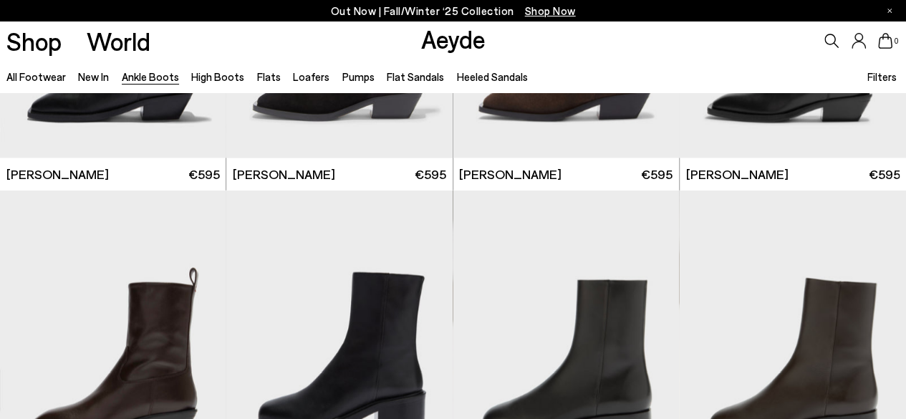
scroll to position [4080, 0]
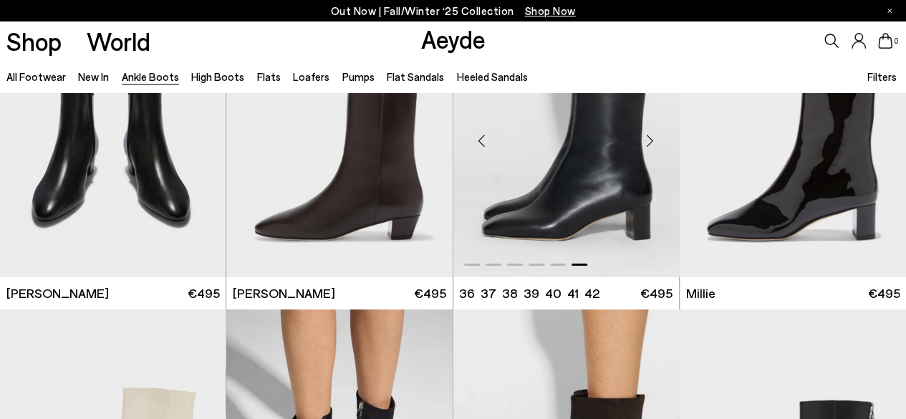
scroll to position [2291, 0]
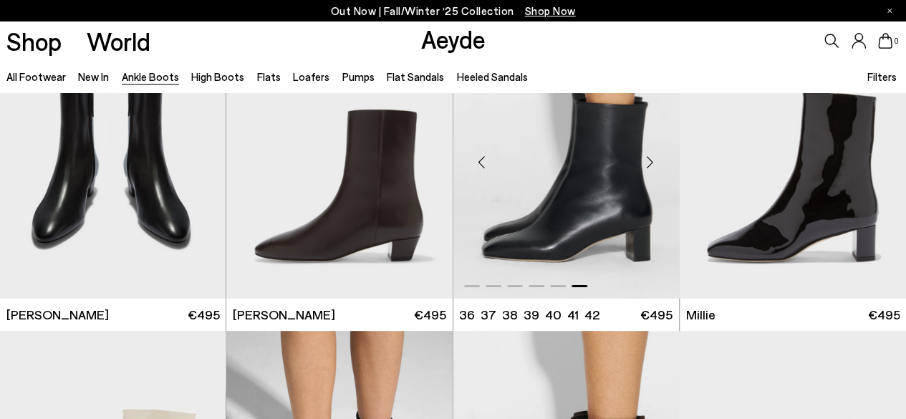
click at [475, 155] on div "Previous slide" at bounding box center [481, 161] width 43 height 43
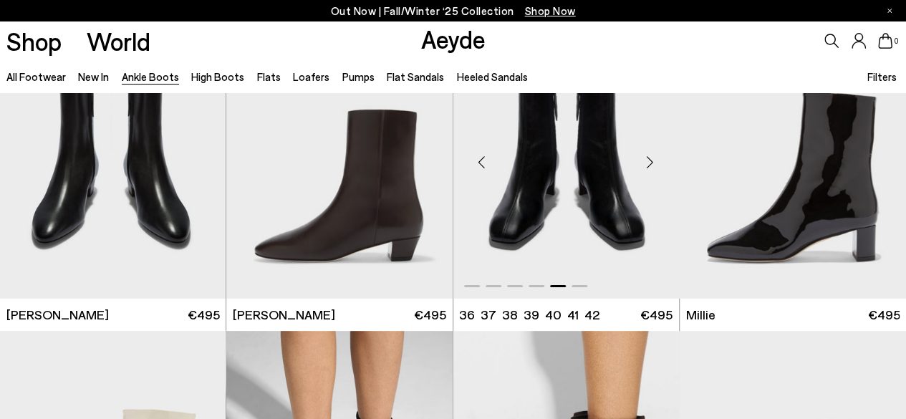
click at [475, 155] on div "Previous slide" at bounding box center [481, 161] width 43 height 43
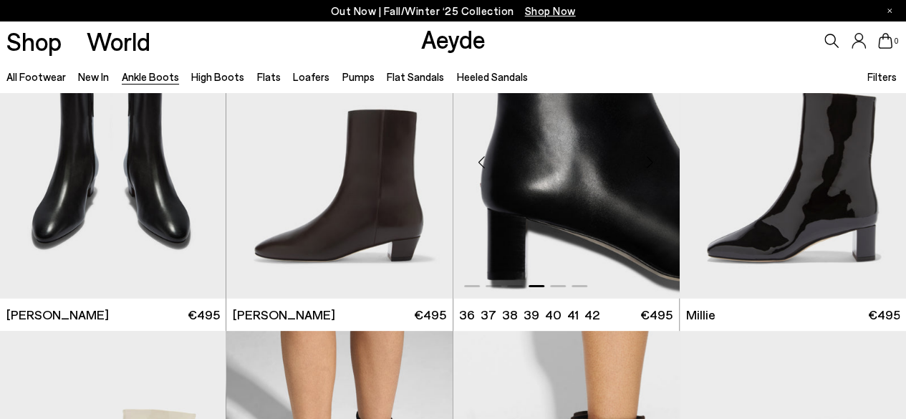
click at [475, 155] on div "Previous slide" at bounding box center [481, 161] width 43 height 43
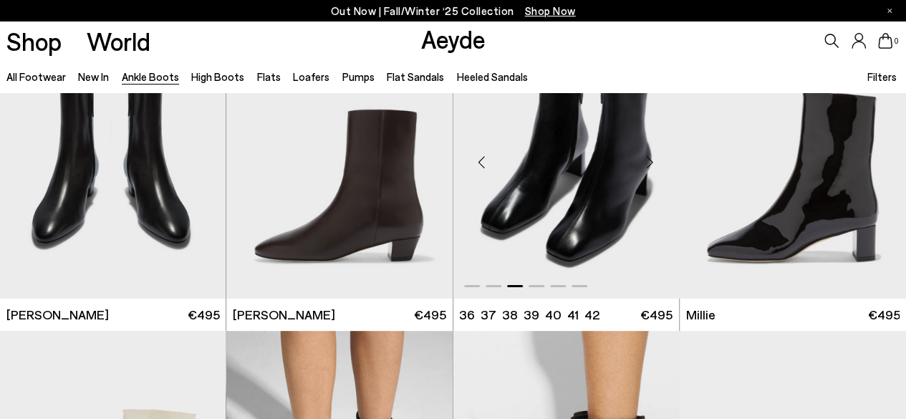
click at [475, 155] on div "Previous slide" at bounding box center [481, 161] width 43 height 43
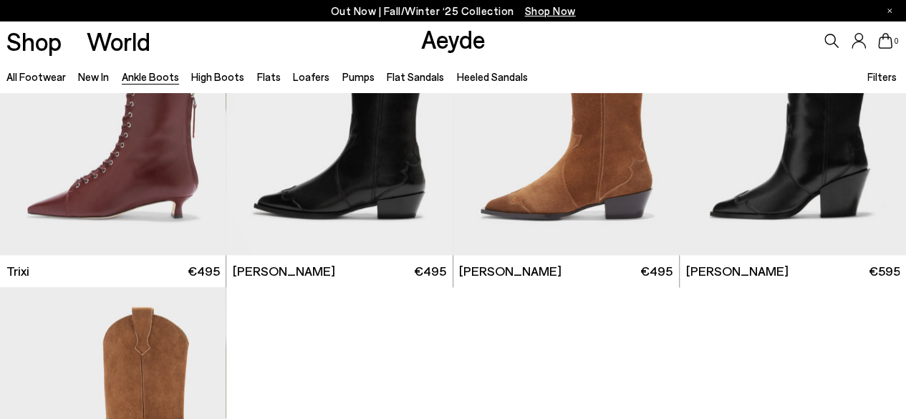
scroll to position [6729, 0]
